Goal: Find specific page/section: Find specific page/section

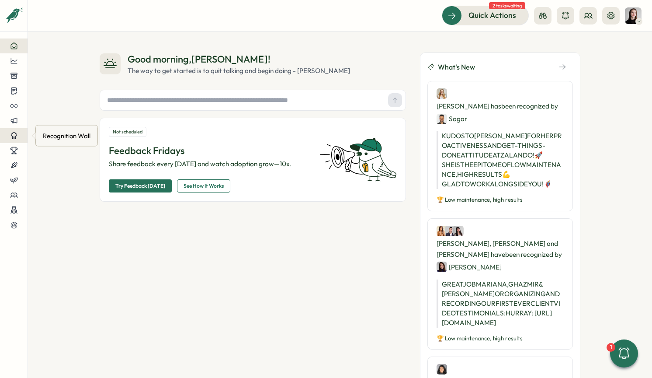
click at [12, 137] on icon at bounding box center [13, 136] width 5 height 6
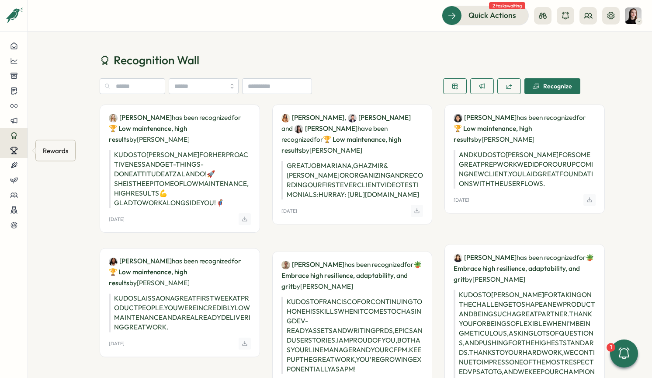
click at [10, 156] on button at bounding box center [14, 150] width 28 height 15
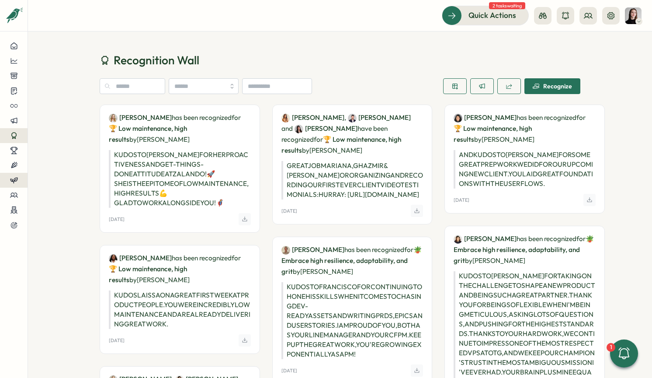
click at [12, 174] on button at bounding box center [14, 180] width 28 height 15
click at [12, 166] on icon at bounding box center [12, 166] width 1 height 1
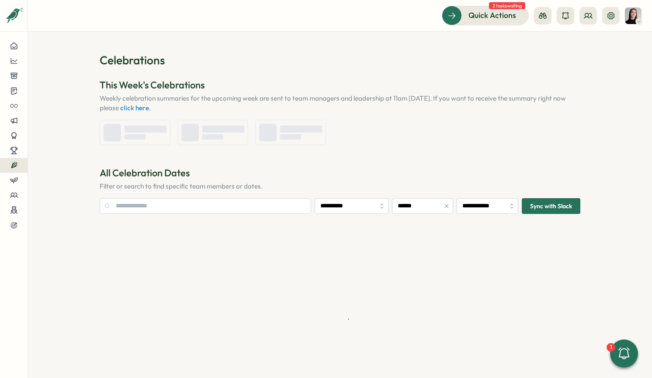
type input "**********"
click at [11, 147] on icon at bounding box center [14, 151] width 8 height 8
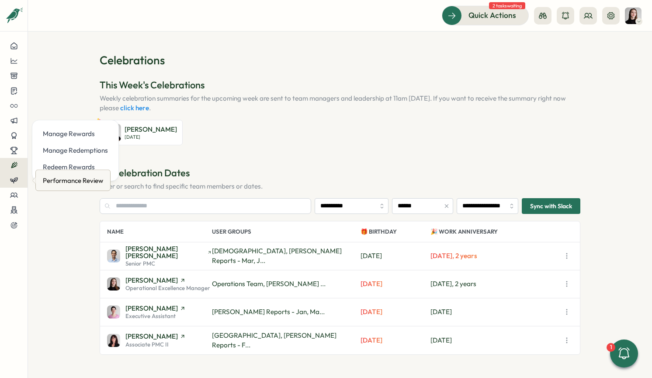
click at [15, 177] on icon at bounding box center [14, 180] width 8 height 8
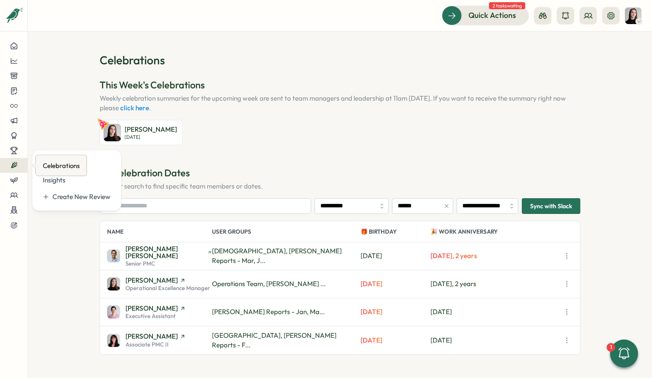
click at [46, 165] on div "Celebrations" at bounding box center [61, 166] width 40 height 14
click at [17, 170] on button at bounding box center [14, 165] width 28 height 15
click at [17, 166] on icon at bounding box center [14, 165] width 8 height 8
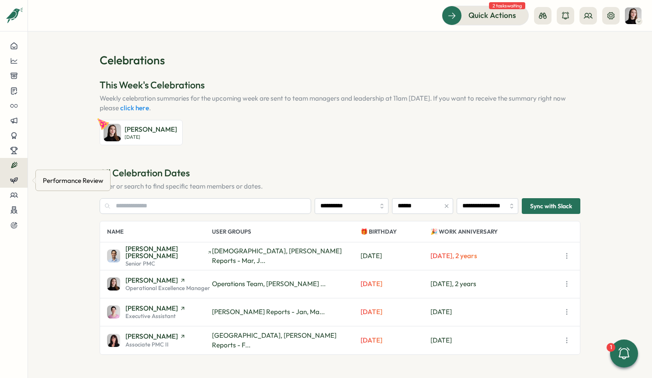
click at [17, 176] on icon at bounding box center [14, 180] width 8 height 8
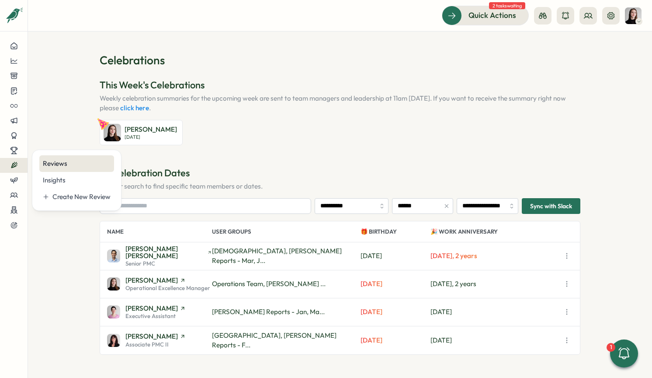
click at [49, 165] on div "Reviews" at bounding box center [77, 164] width 68 height 10
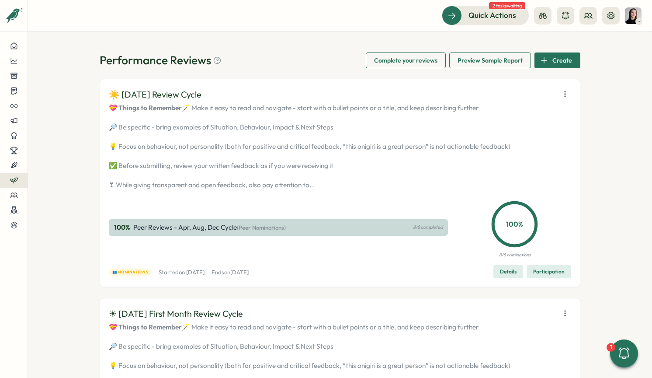
click at [513, 278] on span "Details" at bounding box center [508, 271] width 17 height 12
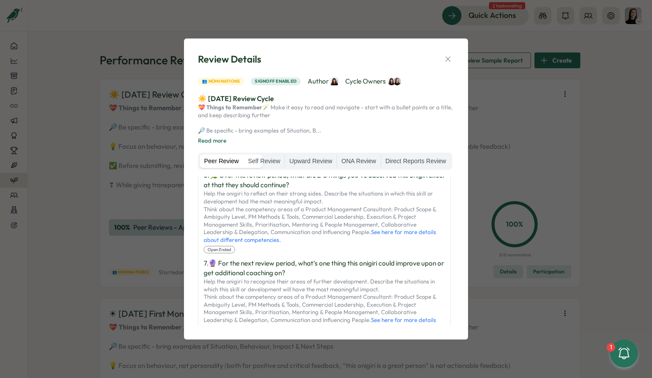
scroll to position [597, 0]
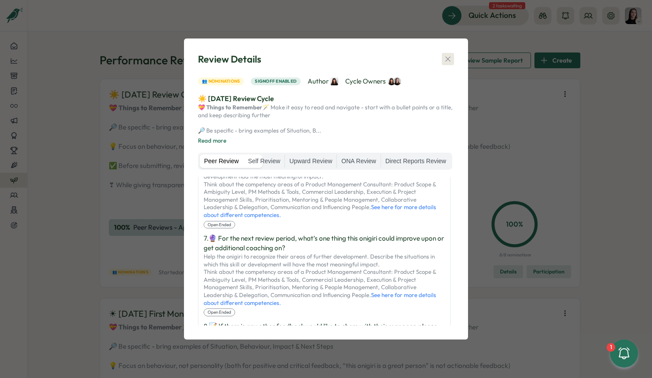
click at [445, 55] on icon "button" at bounding box center [448, 59] width 9 height 9
